Goal: Communication & Community: Answer question/provide support

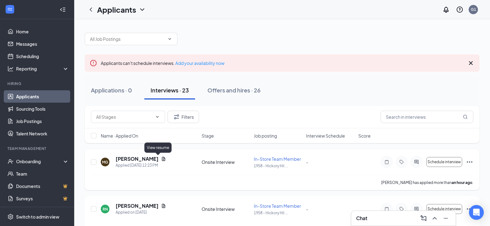
click at [162, 159] on icon "Document" at bounding box center [163, 159] width 3 height 4
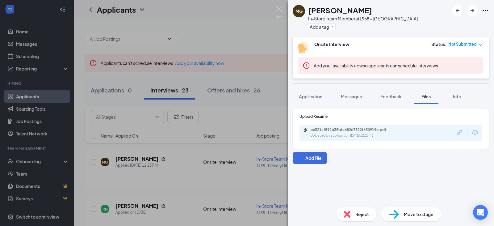
click at [292, 99] on div "Application Messages Feedback Files Info" at bounding box center [391, 96] width 206 height 15
click at [317, 94] on span "Application" at bounding box center [310, 97] width 23 height 6
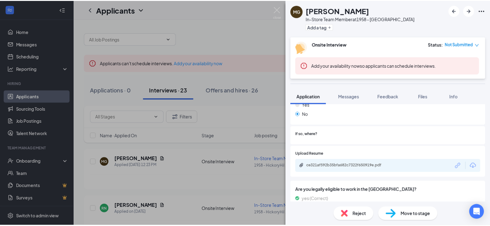
scroll to position [309, 0]
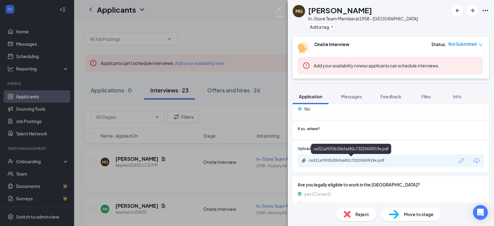
click at [379, 160] on div "ce321af592b35bfa682c7322f650919e.pdf" at bounding box center [352, 160] width 87 height 5
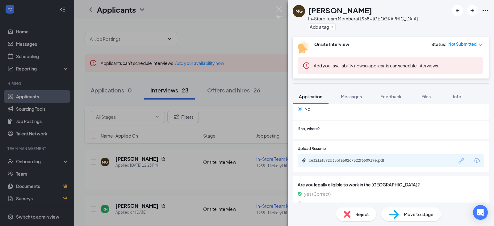
click at [167, 139] on div "MG [PERSON_NAME] In-Store Team Member at 1958 - [GEOGRAPHIC_DATA] Add a tag Ons…" at bounding box center [247, 113] width 494 height 226
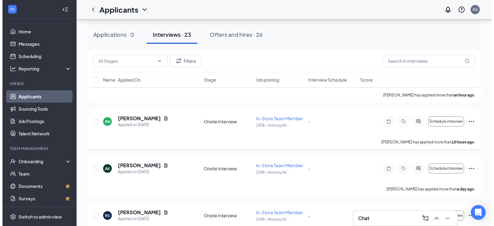
scroll to position [93, 0]
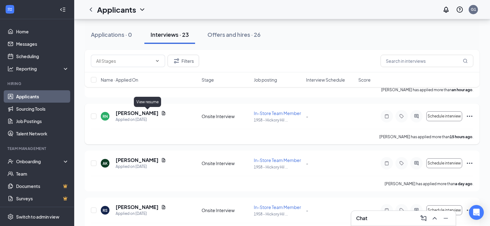
click at [161, 114] on icon "Document" at bounding box center [163, 113] width 5 height 5
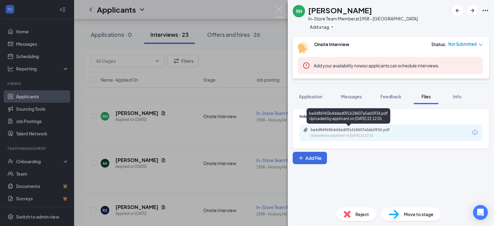
click at [366, 137] on div "Uploaded by applicant on [DATE] 22:12:01" at bounding box center [357, 135] width 93 height 5
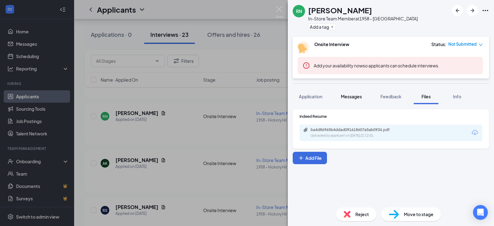
click at [344, 95] on span "Messages" at bounding box center [351, 97] width 21 height 6
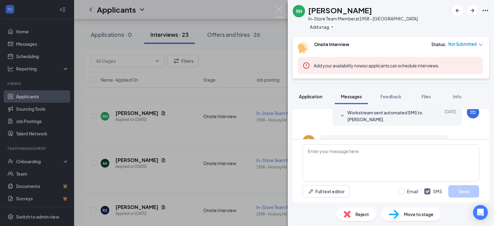
scroll to position [184, 0]
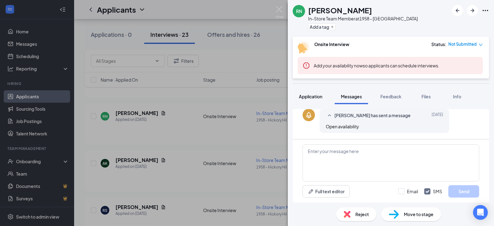
click at [310, 93] on div "Application" at bounding box center [310, 96] width 23 height 6
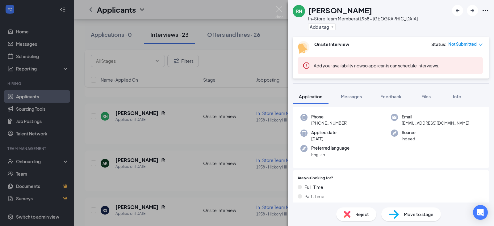
scroll to position [41, 0]
click at [485, 215] on div "Open Intercom Messenger" at bounding box center [481, 212] width 16 height 16
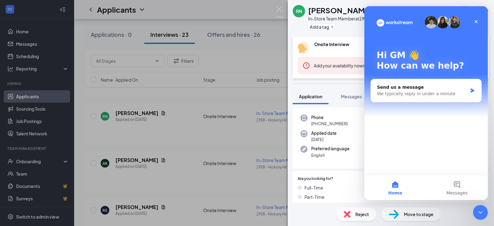
scroll to position [0, 0]
click at [304, 157] on div "Preferred language English" at bounding box center [346, 152] width 91 height 13
click at [475, 23] on icon "Close" at bounding box center [476, 21] width 3 height 3
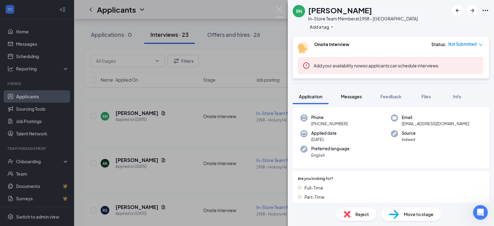
click at [349, 94] on span "Messages" at bounding box center [351, 97] width 21 height 6
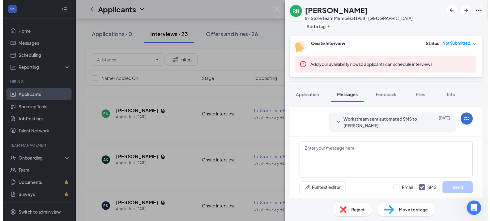
scroll to position [184, 0]
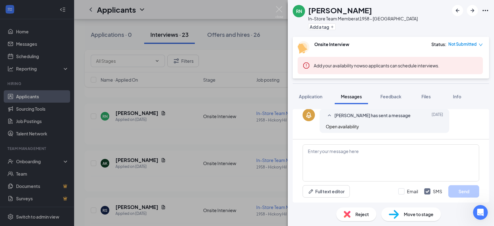
click at [197, 122] on div "RN [PERSON_NAME] In-Store Team Member at 1958 - [GEOGRAPHIC_DATA] Add a tag Ons…" at bounding box center [247, 113] width 494 height 226
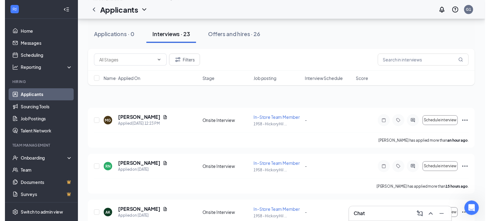
scroll to position [154, 0]
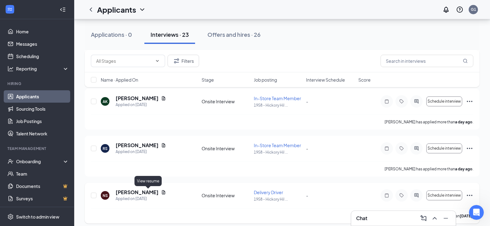
click at [162, 191] on icon "Document" at bounding box center [163, 192] width 3 height 4
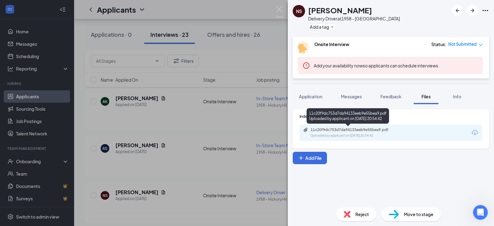
click at [326, 135] on div "Uploaded by applicant on [DATE] 20:54:42" at bounding box center [357, 135] width 93 height 5
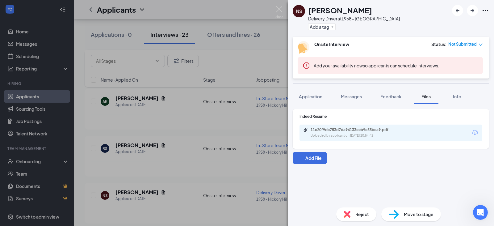
click at [214, 171] on div "NS [PERSON_NAME] Delivery Driver at 1958 - [GEOGRAPHIC_DATA] Add a tag Onsite I…" at bounding box center [247, 113] width 494 height 226
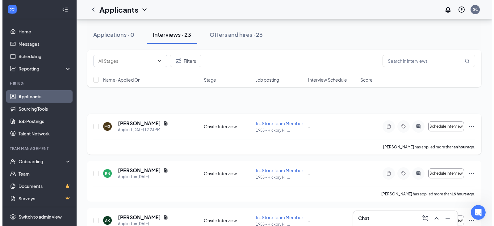
scroll to position [62, 0]
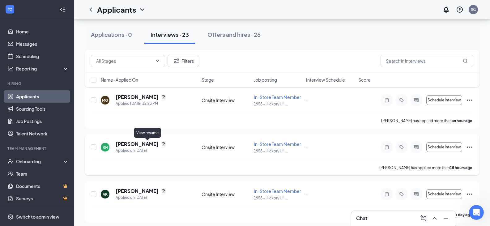
click at [161, 143] on icon "Document" at bounding box center [163, 143] width 5 height 5
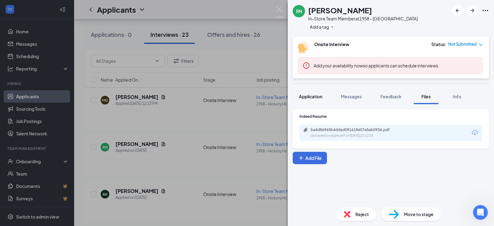
click at [306, 100] on button "Application" at bounding box center [311, 96] width 36 height 15
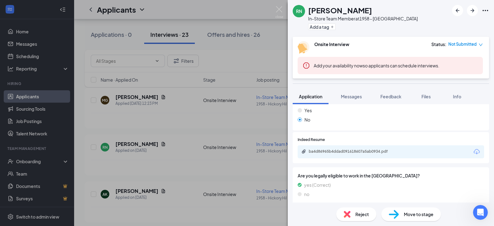
scroll to position [319, 0]
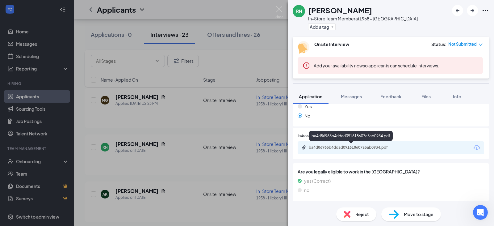
click at [353, 146] on div "ba4d86965b4ddad091618607a5ab0934.pdf" at bounding box center [352, 147] width 87 height 5
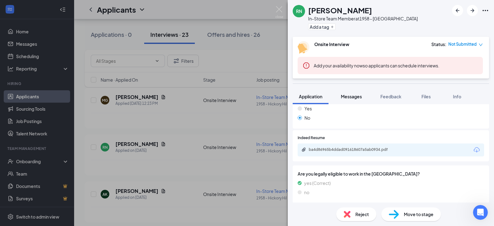
click at [358, 90] on button "Messages" at bounding box center [351, 96] width 33 height 15
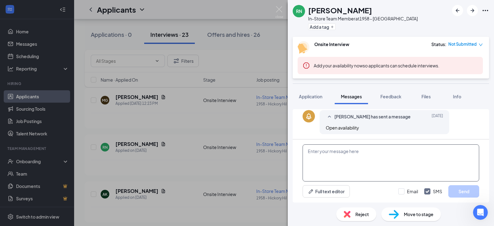
scroll to position [184, 0]
click at [327, 159] on textarea at bounding box center [391, 162] width 177 height 37
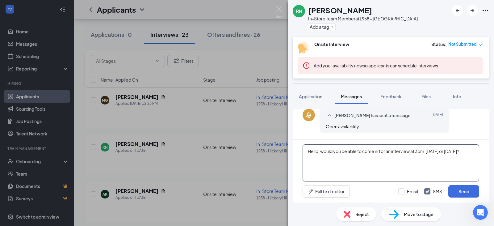
click at [420, 151] on textarea "Hello, would you be able to come in for an interview at 3pm [DATE] or [DATE]?" at bounding box center [391, 162] width 177 height 37
type textarea "Hello, would you be able to come in for an interview at 3pm [DATE] or [DATE]?"
click at [467, 193] on button "Send" at bounding box center [464, 191] width 31 height 12
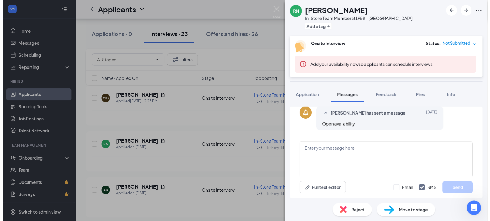
scroll to position [225, 0]
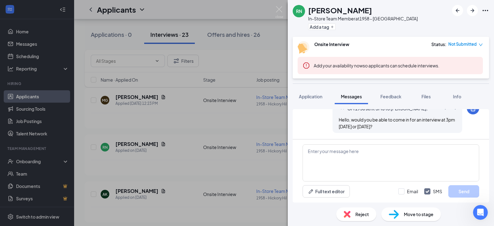
click at [192, 129] on div "RN [PERSON_NAME] In-Store Team Member at 1958 - [GEOGRAPHIC_DATA] Add a tag Ons…" at bounding box center [247, 113] width 494 height 226
